Goal: Ask a question

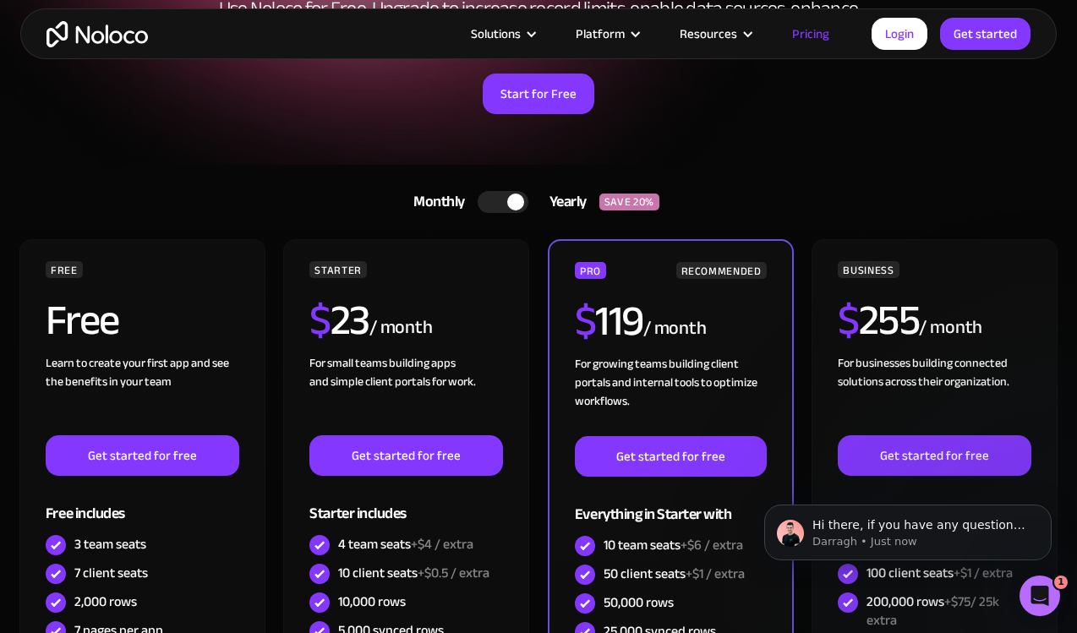
scroll to position [219, 0]
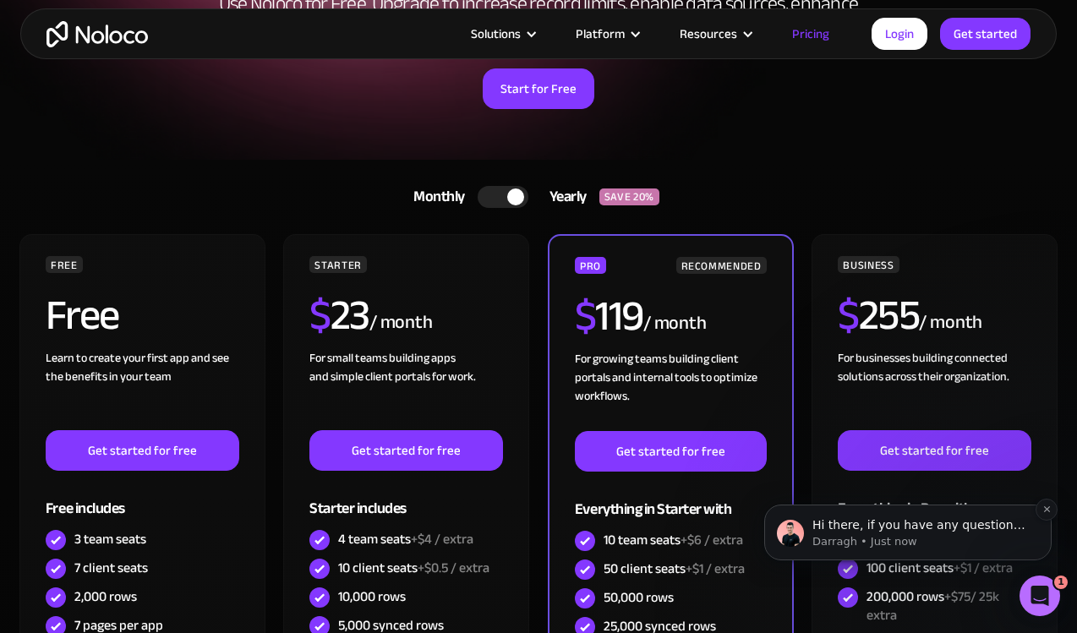
click at [1015, 524] on p "Hi there, if you have any questions about our pricing, just let us know! [GEOGR…" at bounding box center [921, 525] width 218 height 17
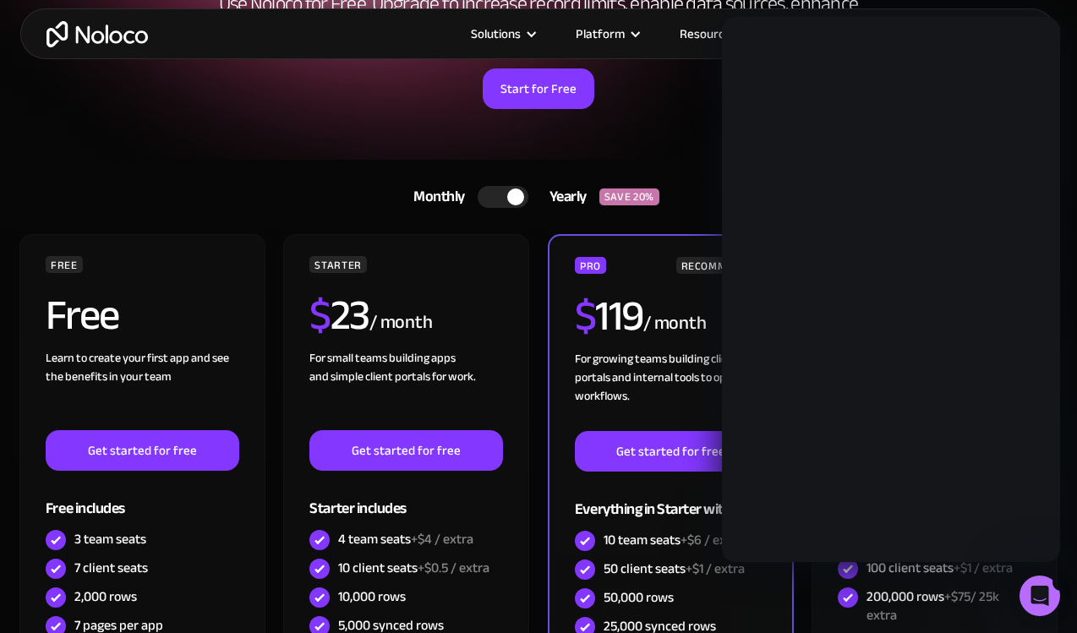
scroll to position [0, 0]
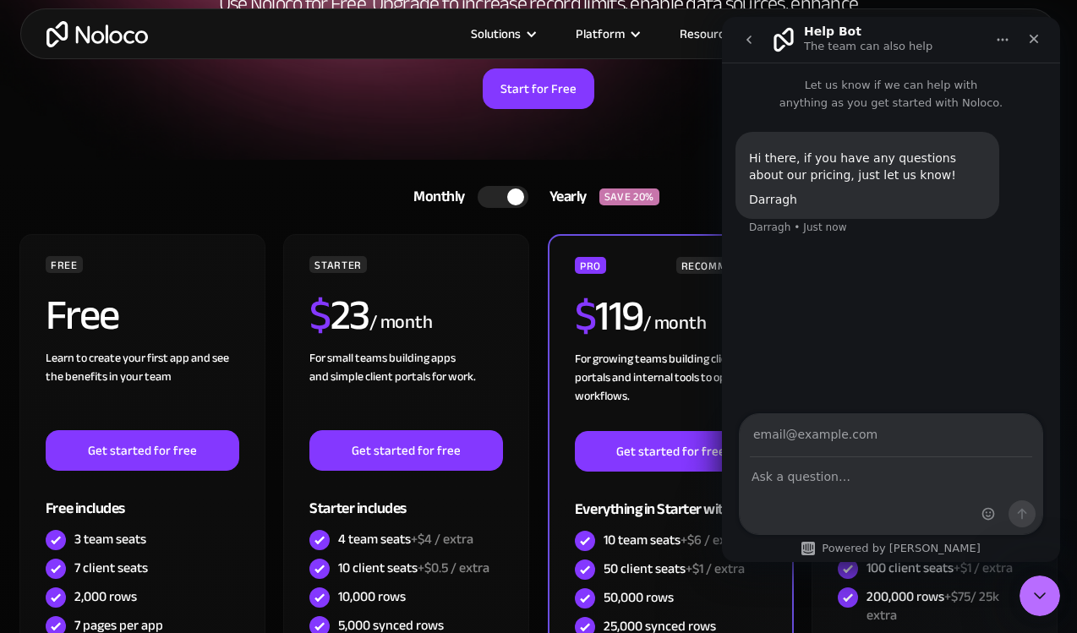
click at [816, 438] on input "Your email" at bounding box center [891, 435] width 282 height 43
type input "[EMAIL_ADDRESS][DOMAIN_NAME]"
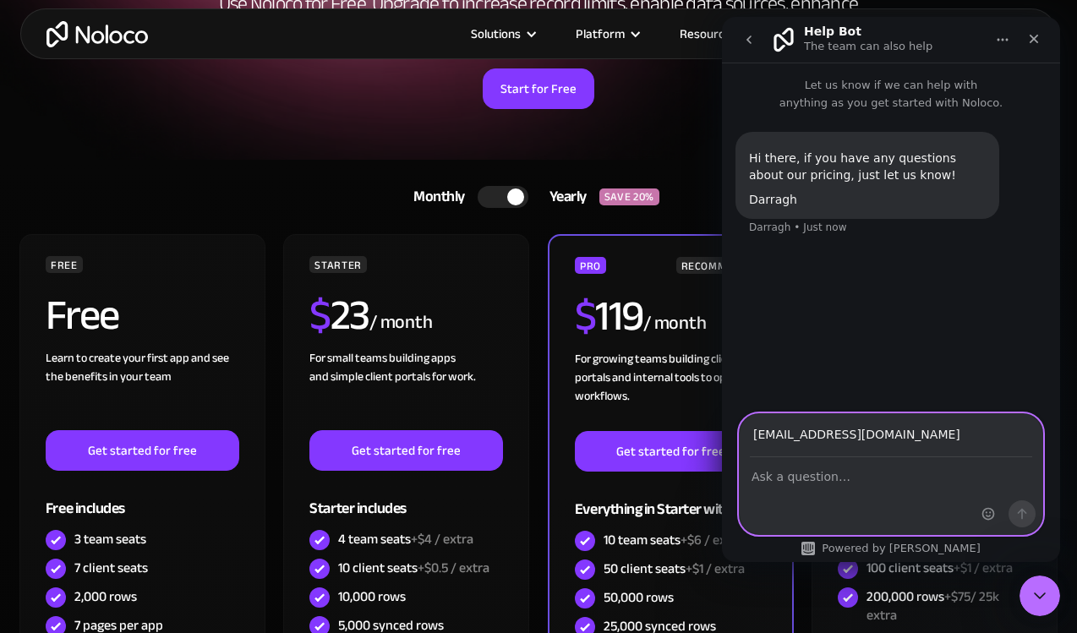
click at [777, 484] on textarea "Ask a question…" at bounding box center [890, 472] width 303 height 29
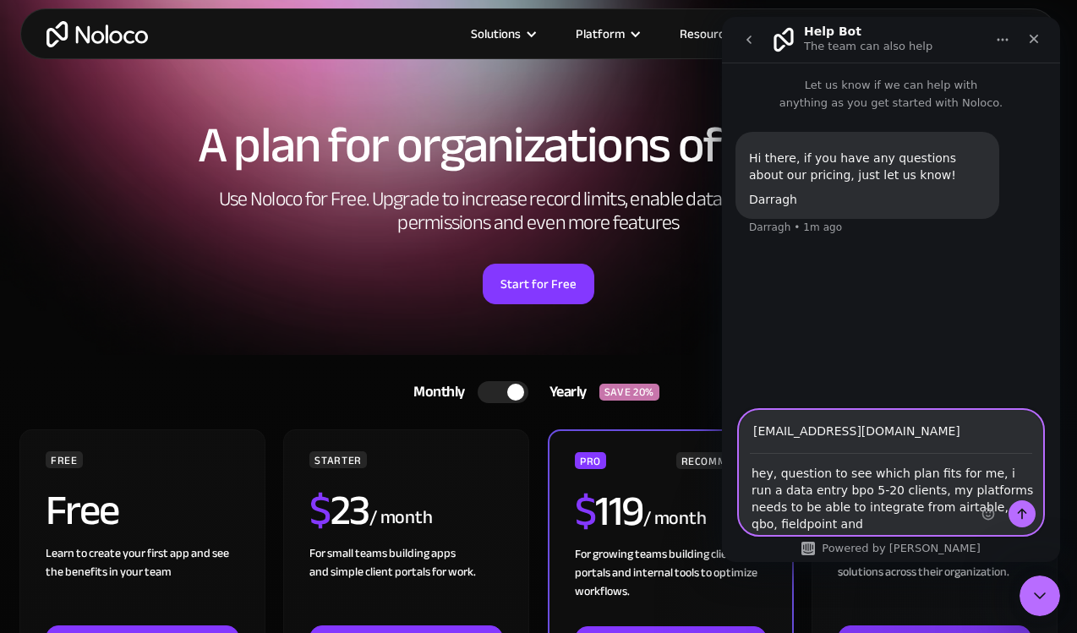
scroll to position [22, 0]
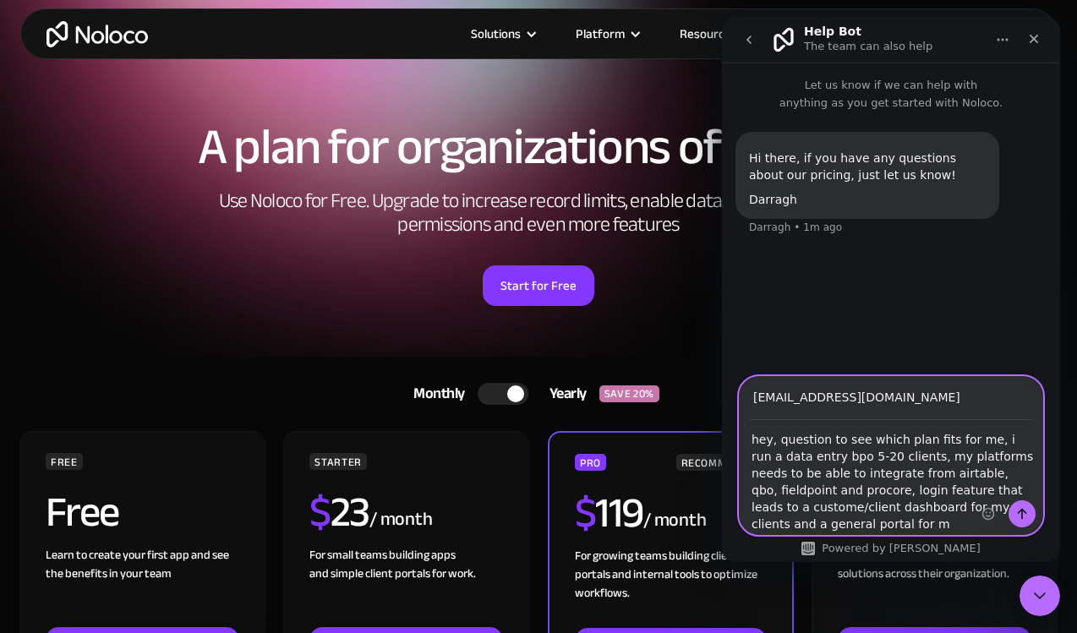
type textarea "hey, question to see which plan fits for me, i run a data entry bpo 5-20 client…"
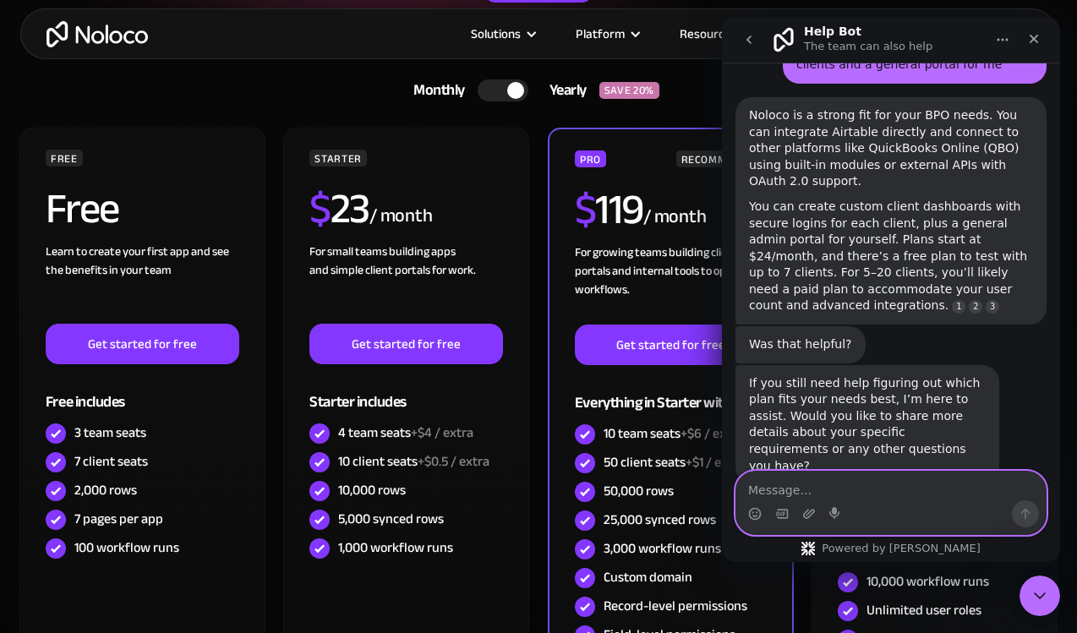
scroll to position [300, 0]
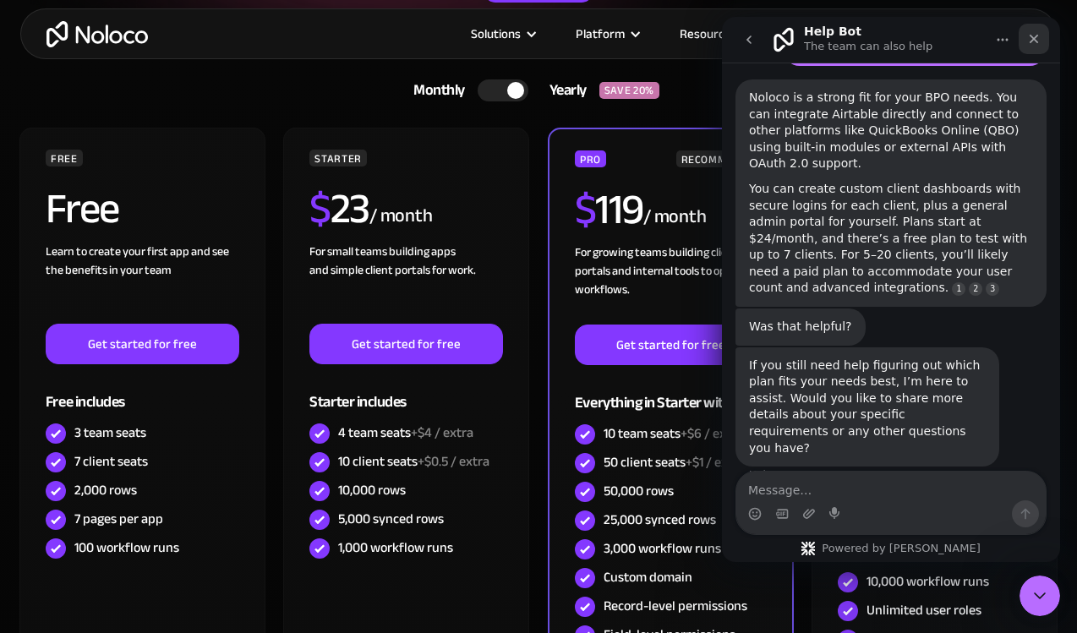
click at [1036, 40] on icon "Close" at bounding box center [1034, 39] width 14 height 14
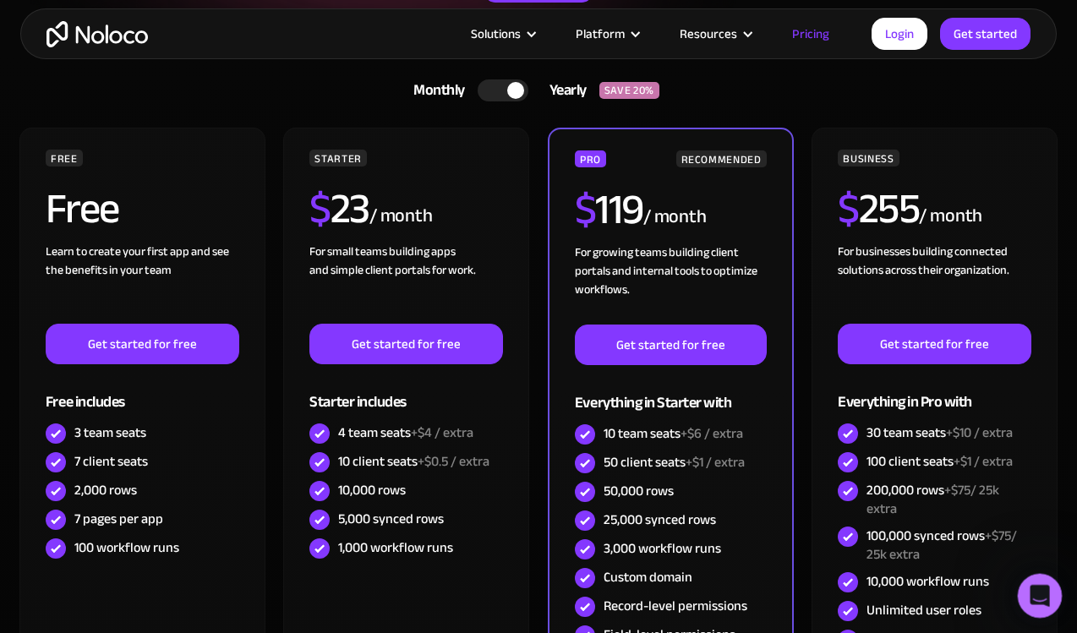
click at [1031, 580] on div "Open Intercom Messenger" at bounding box center [1037, 593] width 56 height 56
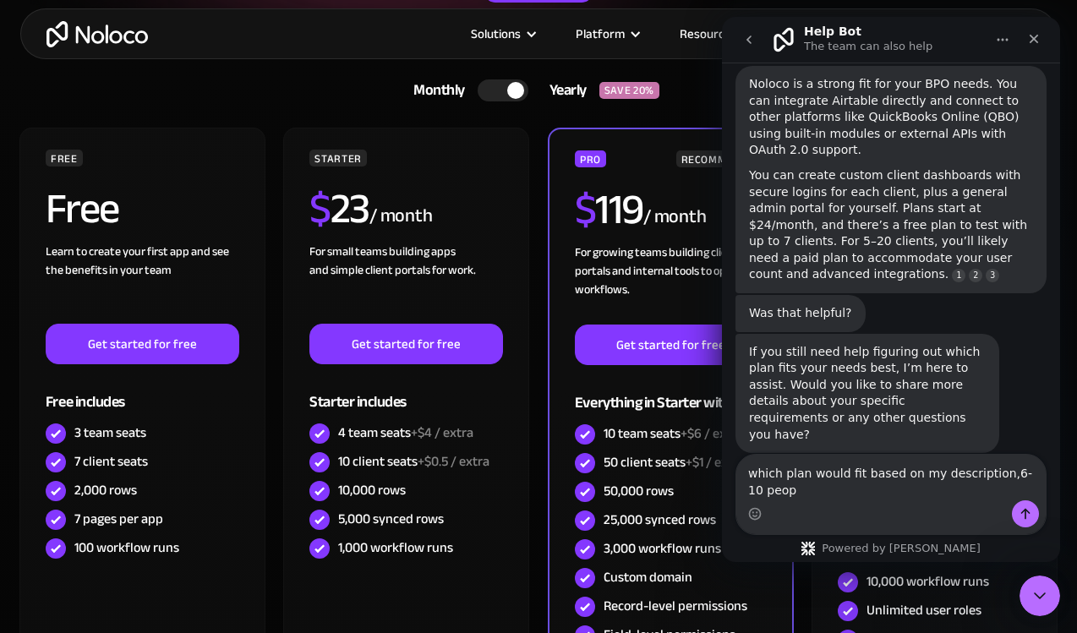
scroll to position [317, 0]
type textarea "which plan would fit based on my description,6-10 people need access"
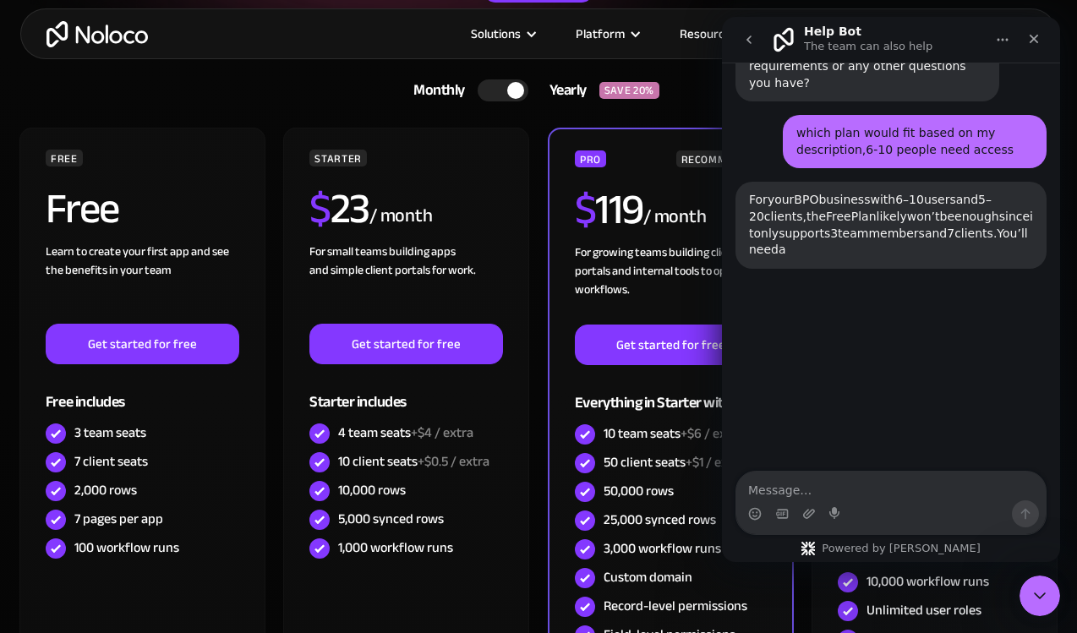
scroll to position [691, 0]
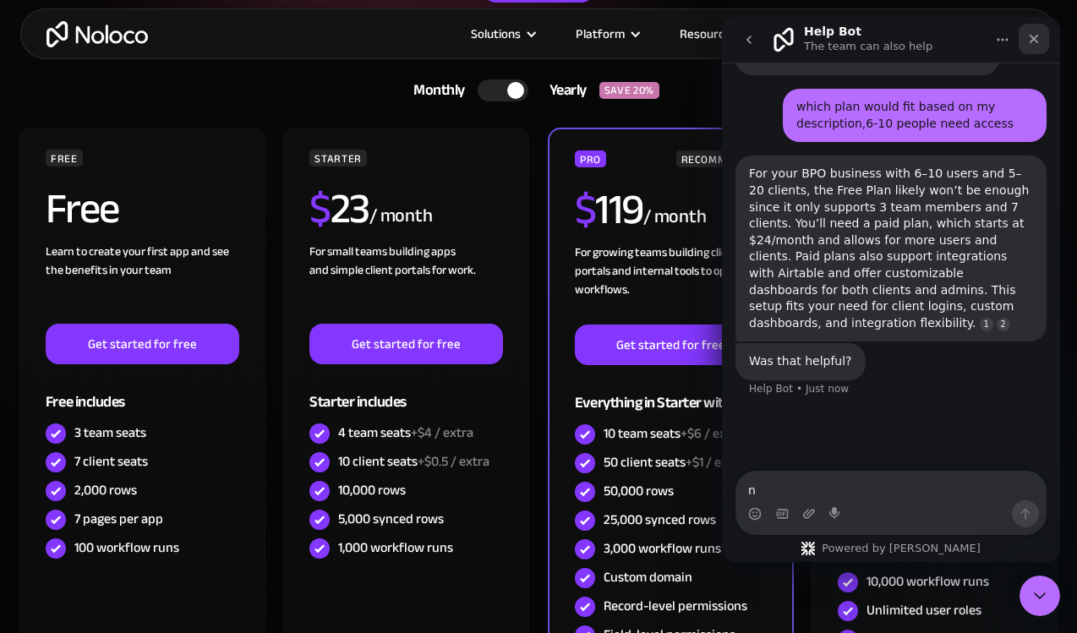
type textarea "no"
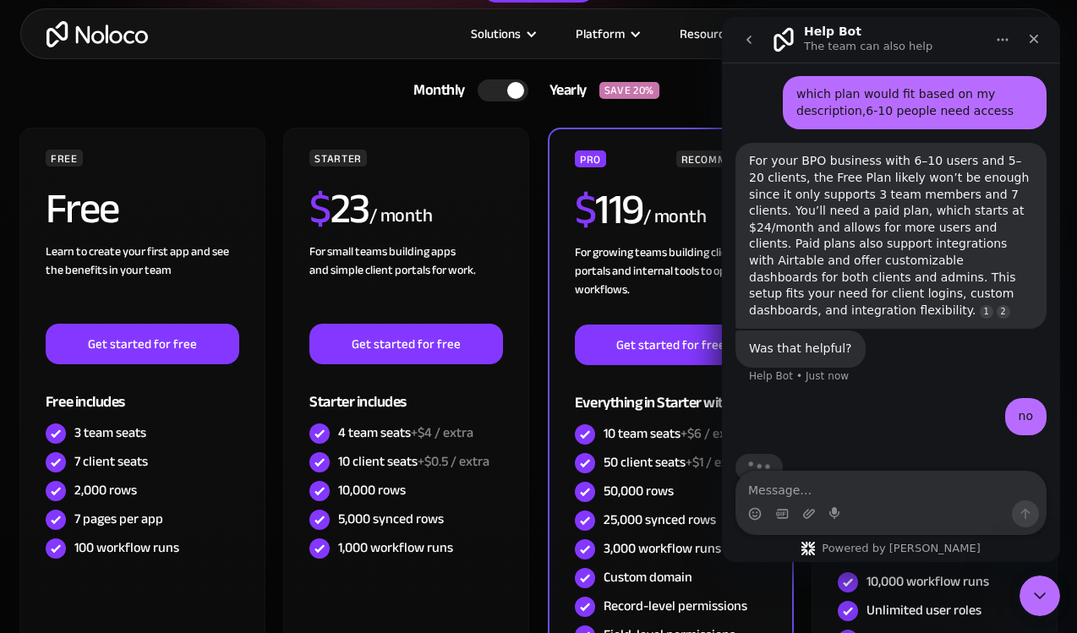
click at [681, 105] on link "Monthly Yearly SAVE 20%" at bounding box center [538, 90] width 292 height 41
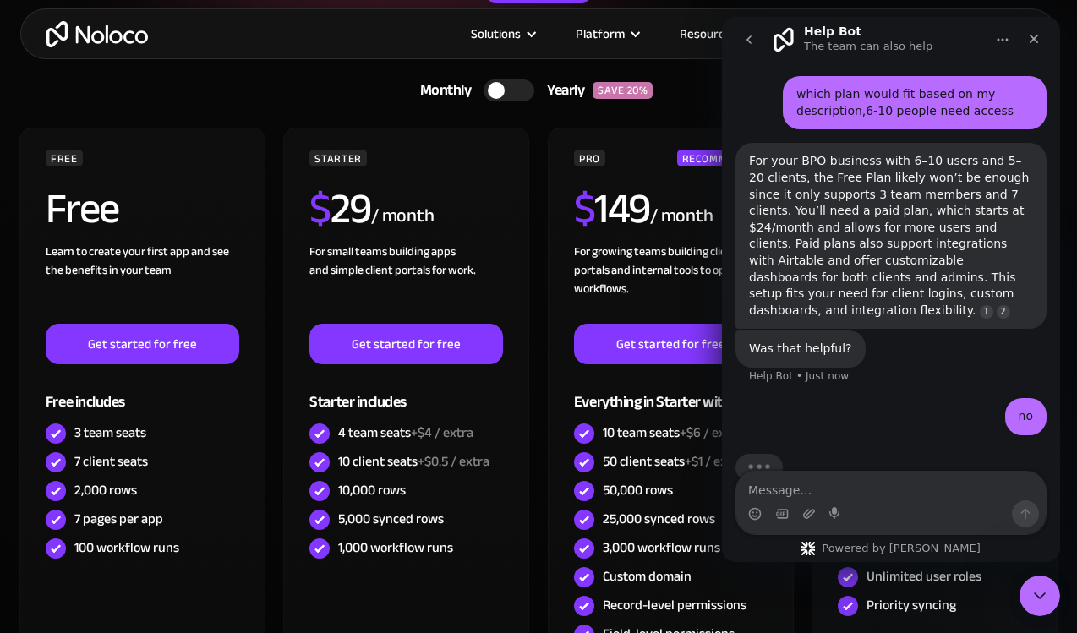
click at [670, 103] on link "Monthly Yearly SAVE 20%" at bounding box center [539, 90] width 280 height 41
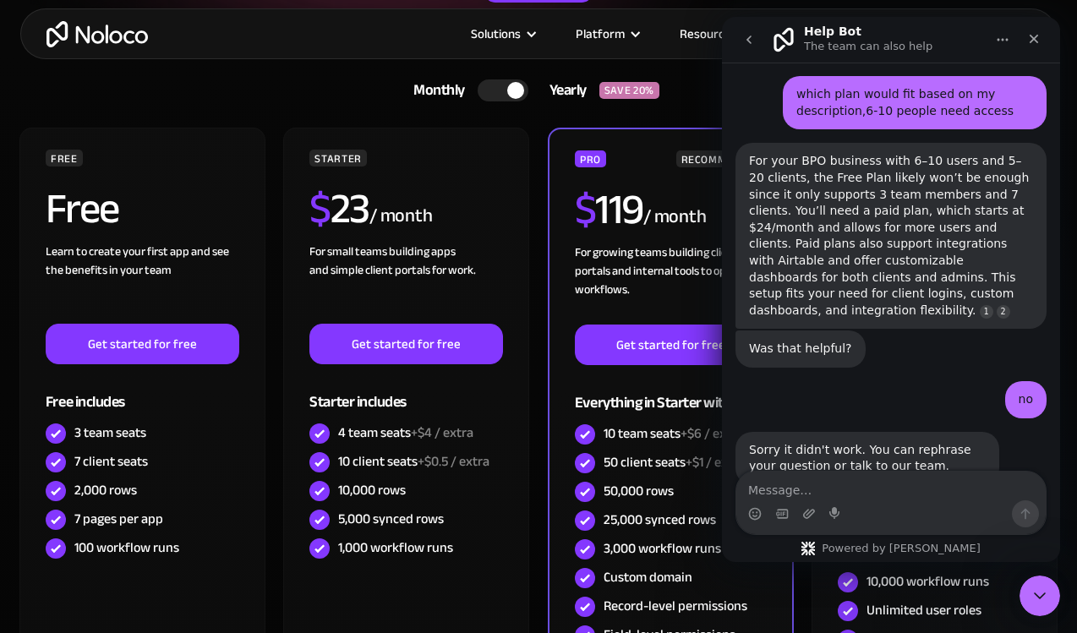
click at [645, 99] on div "SAVE 20%" at bounding box center [629, 90] width 60 height 17
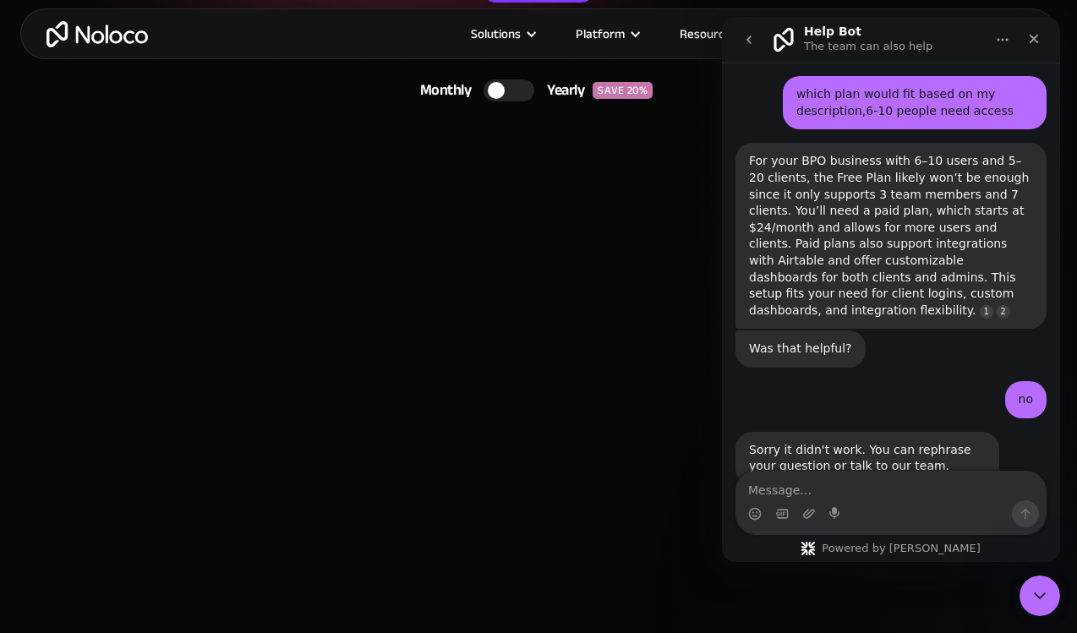
scroll to position [716, 0]
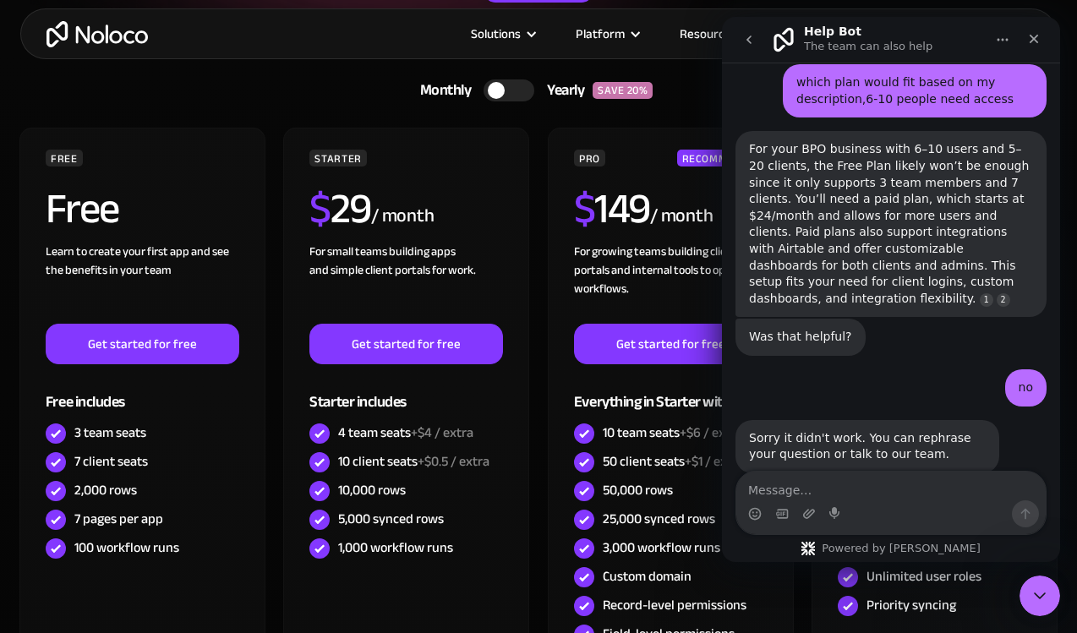
click at [644, 99] on div "SAVE 20%" at bounding box center [622, 90] width 60 height 17
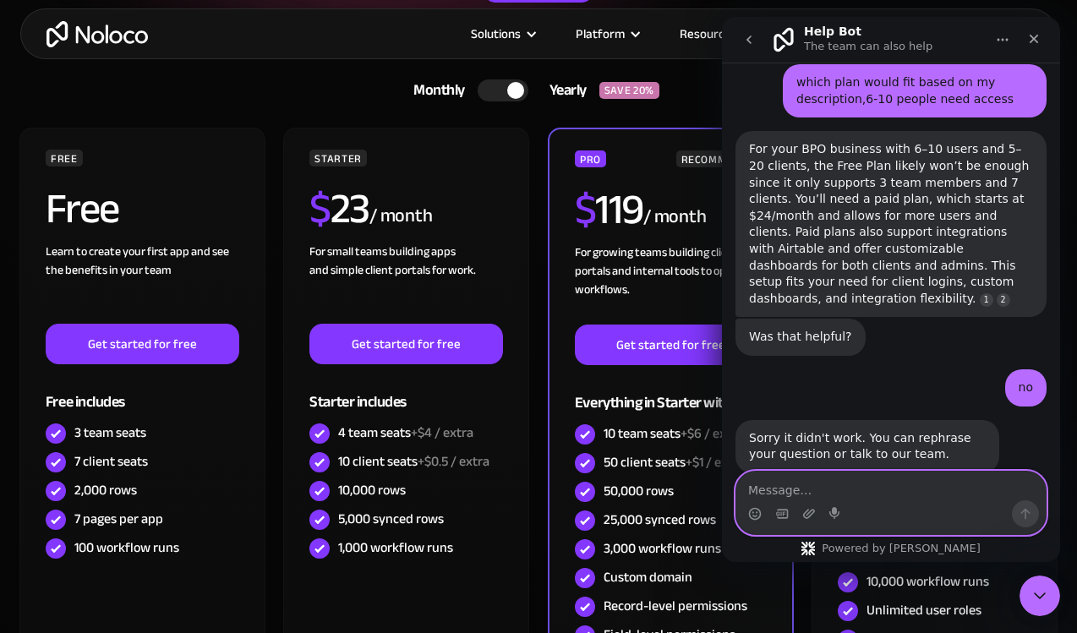
click at [845, 494] on textarea "Message…" at bounding box center [890, 486] width 309 height 29
type textarea "recommend either starter pro or business"
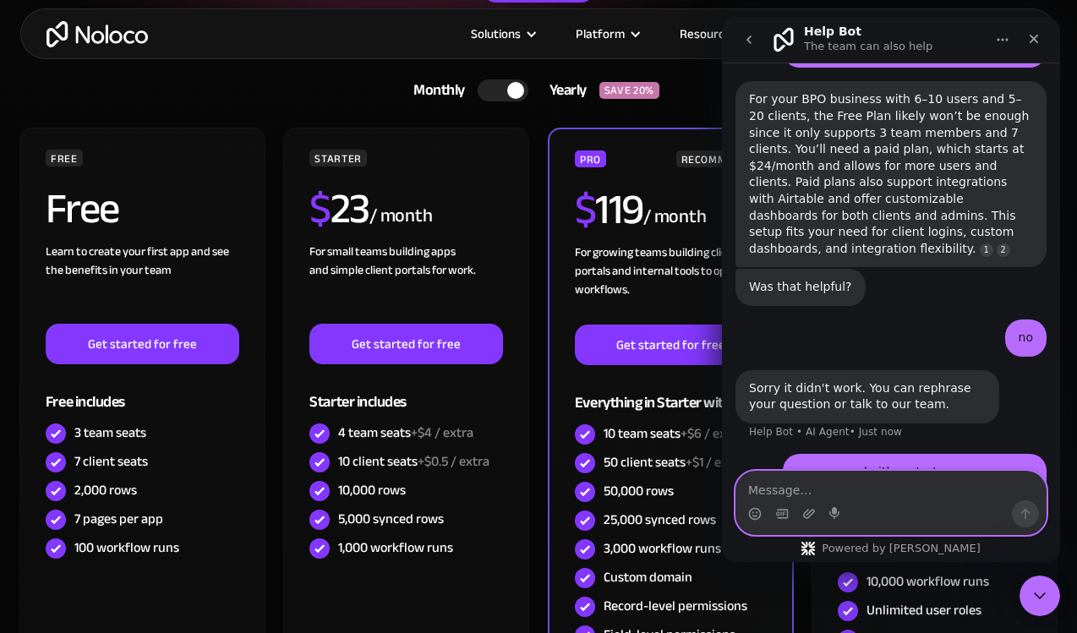
scroll to position [821, 0]
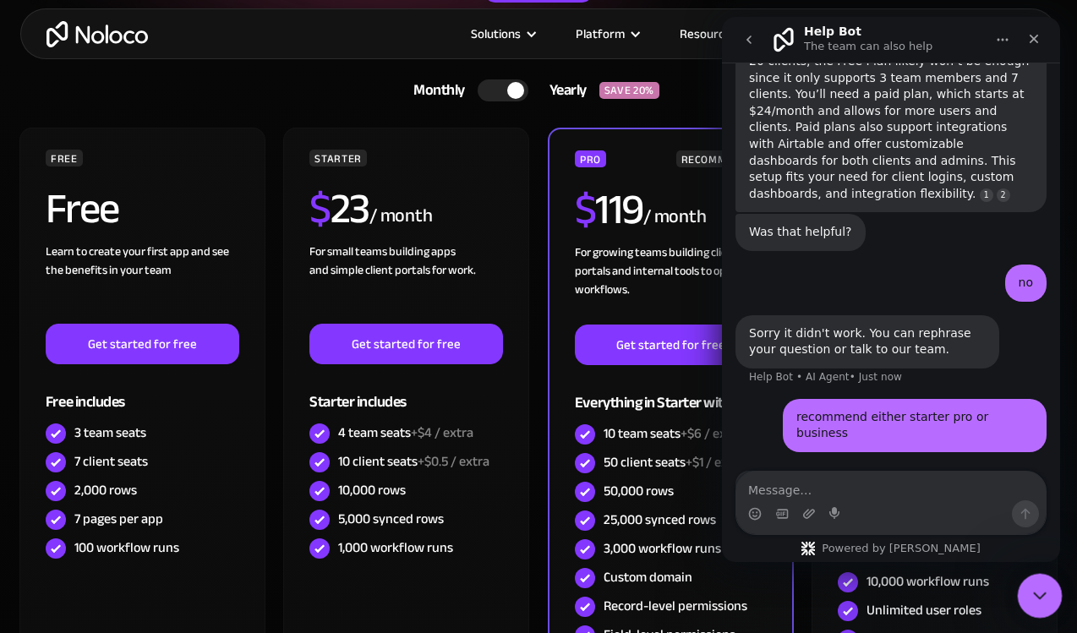
click at [1034, 580] on div "Close Intercom Messenger" at bounding box center [1037, 593] width 41 height 41
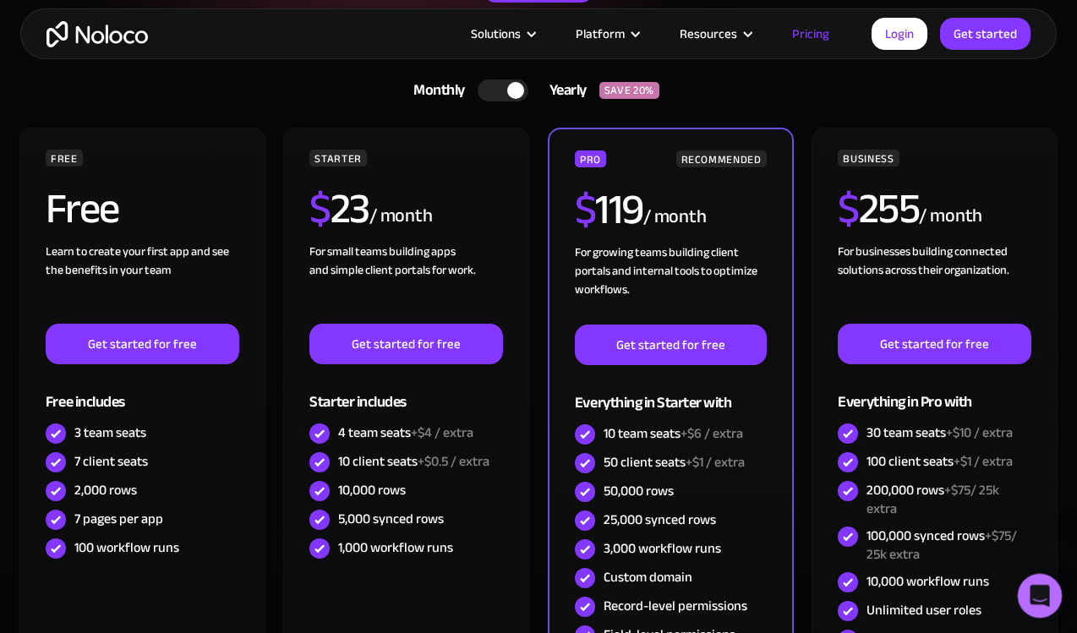
click at [1034, 580] on icon "Open Intercom Messenger" at bounding box center [1037, 594] width 28 height 28
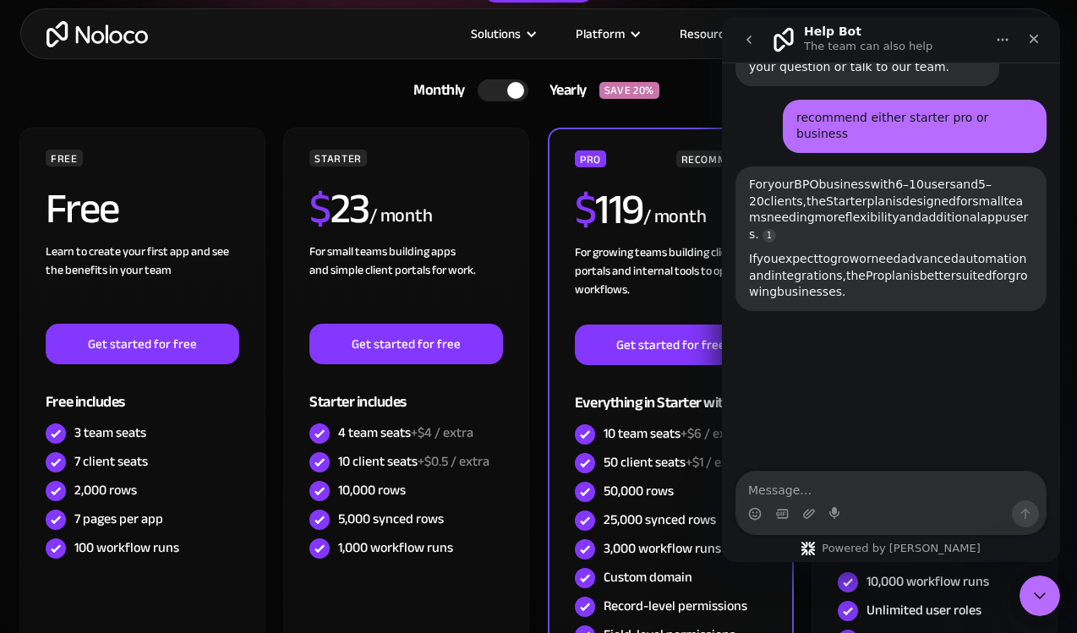
scroll to position [1107, 0]
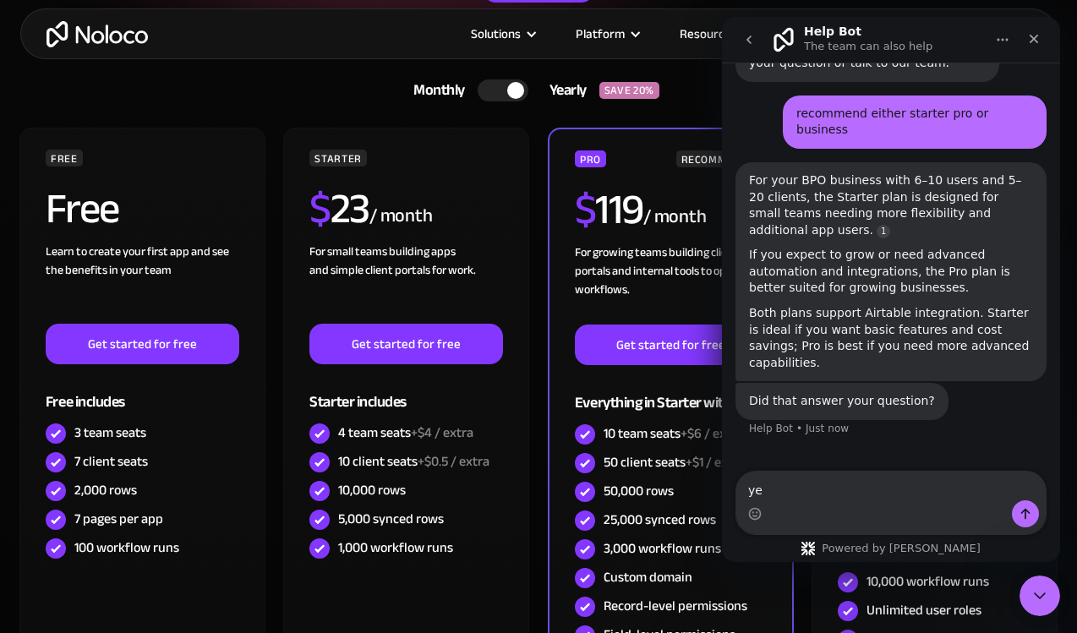
type textarea "yes"
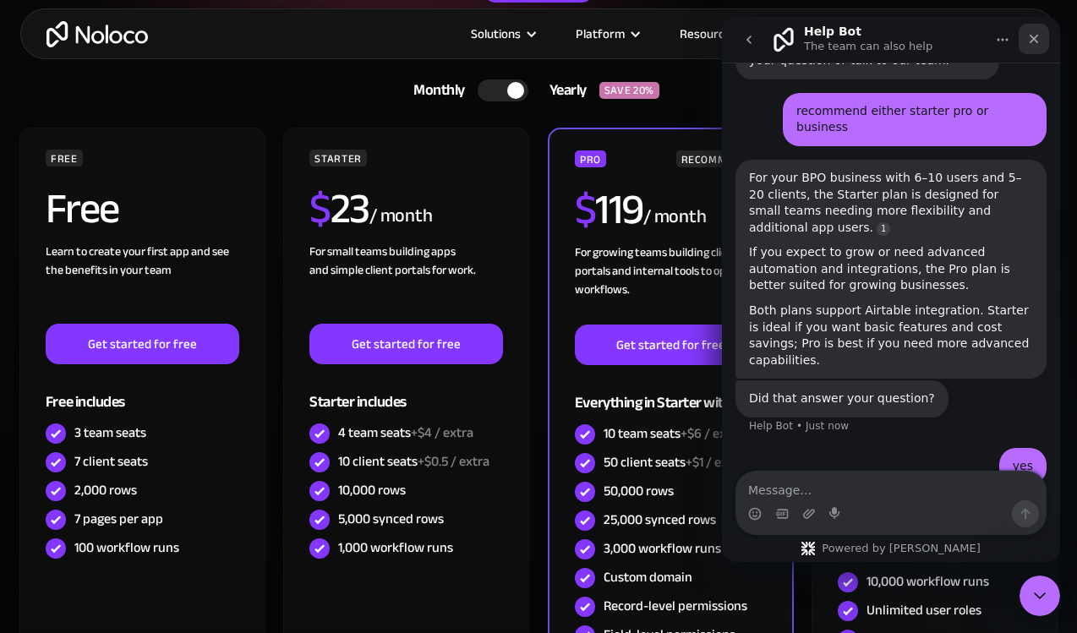
drag, startPoint x: 1037, startPoint y: 41, endPoint x: 1760, endPoint y: 58, distance: 722.8
click at [1037, 41] on icon "Close" at bounding box center [1034, 39] width 14 height 14
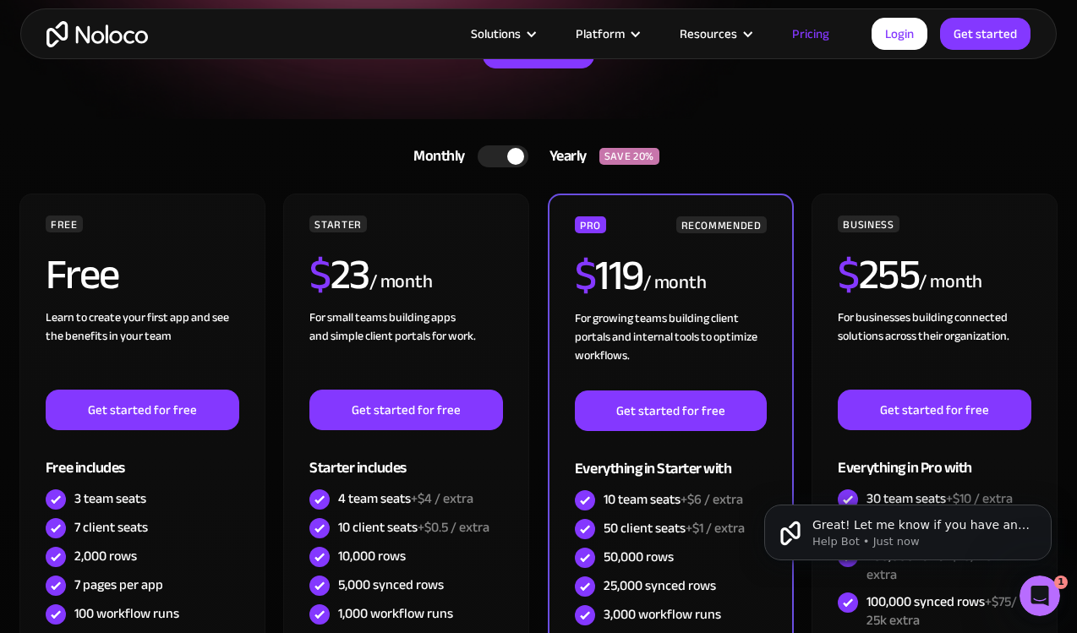
scroll to position [0, 0]
click at [510, 152] on div at bounding box center [515, 156] width 17 height 17
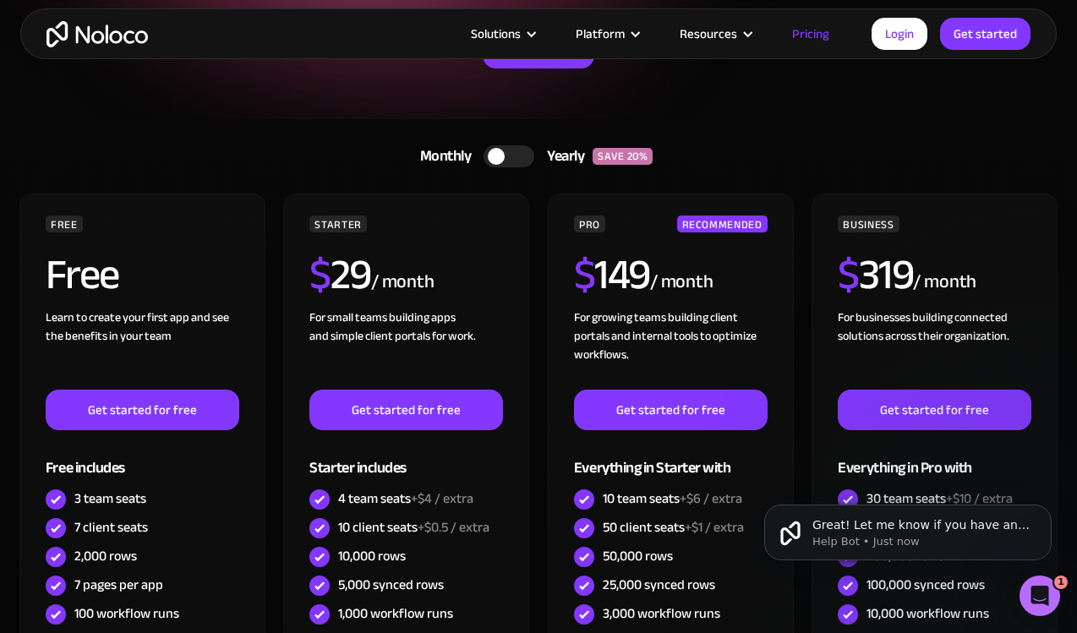
scroll to position [1121, 0]
click at [510, 152] on div at bounding box center [508, 156] width 51 height 22
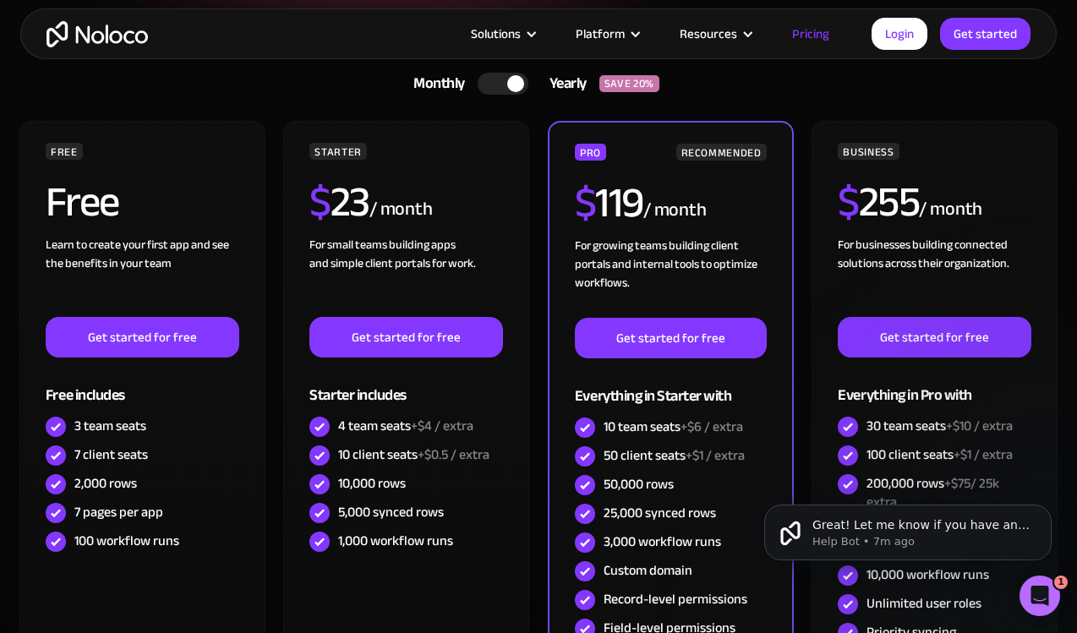
scroll to position [345, 0]
